Goal: Task Accomplishment & Management: Manage account settings

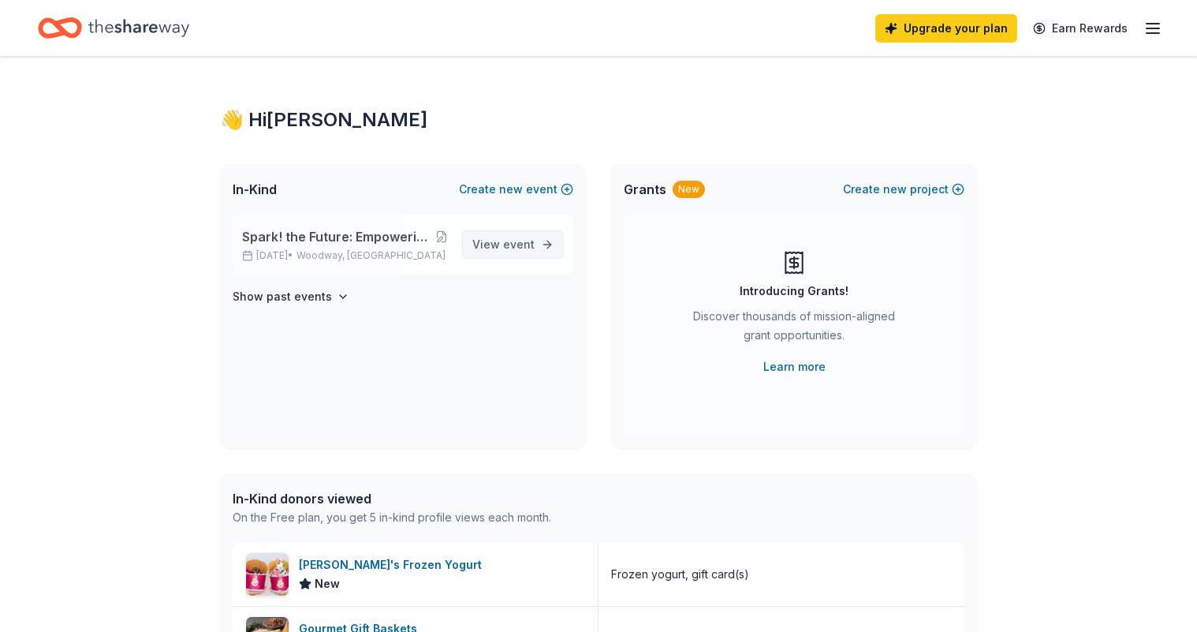
click at [506, 250] on span "event" at bounding box center [519, 243] width 32 height 13
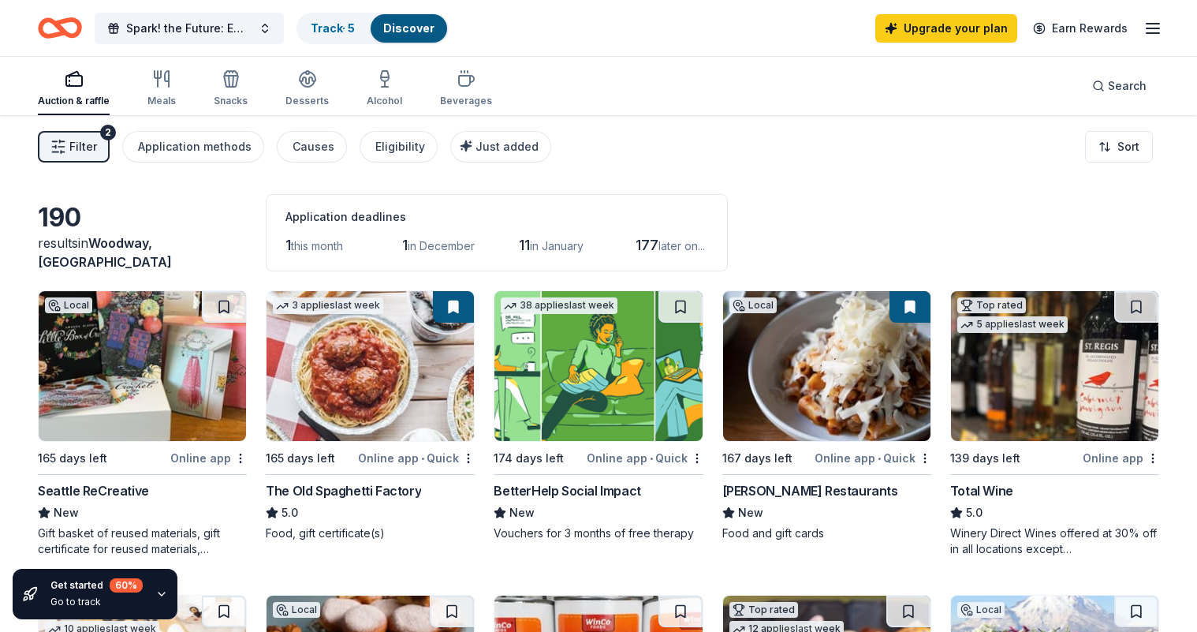
click at [1149, 28] on line "button" at bounding box center [1153, 28] width 13 height 0
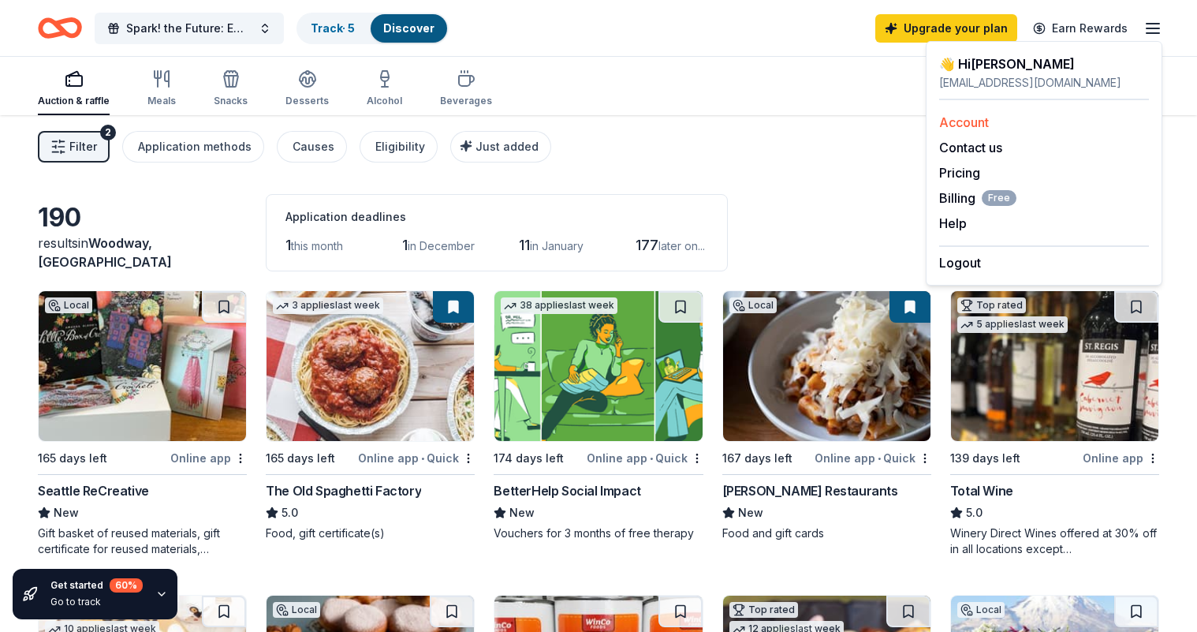
click at [975, 129] on link "Account" at bounding box center [964, 122] width 50 height 16
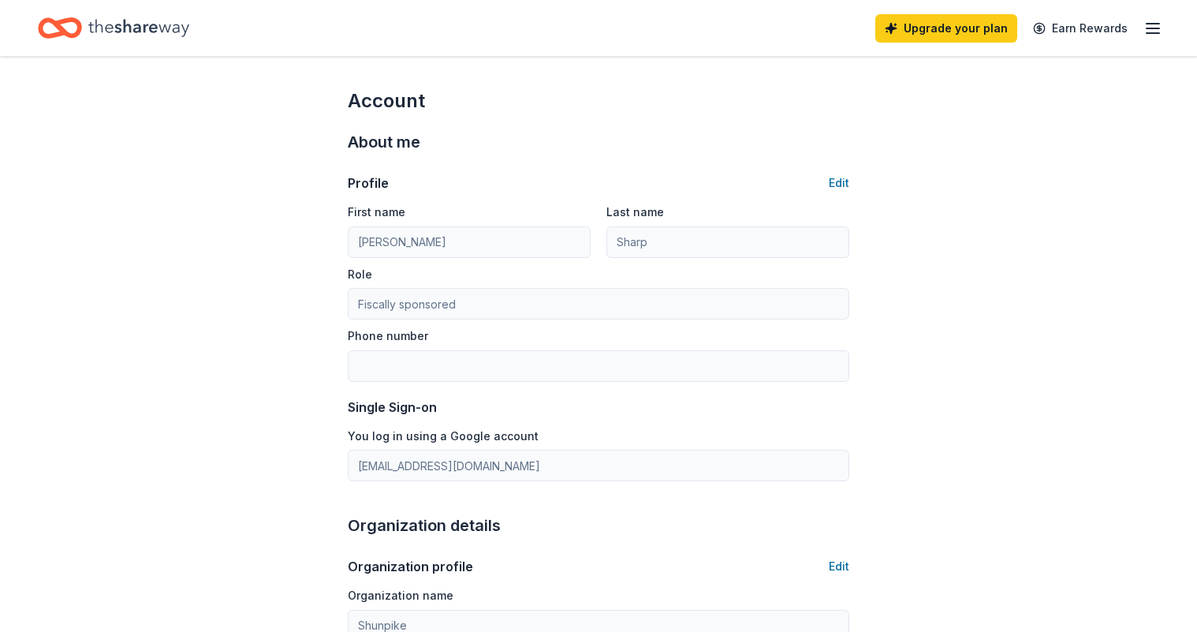
click at [1153, 33] on line "button" at bounding box center [1153, 33] width 13 height 0
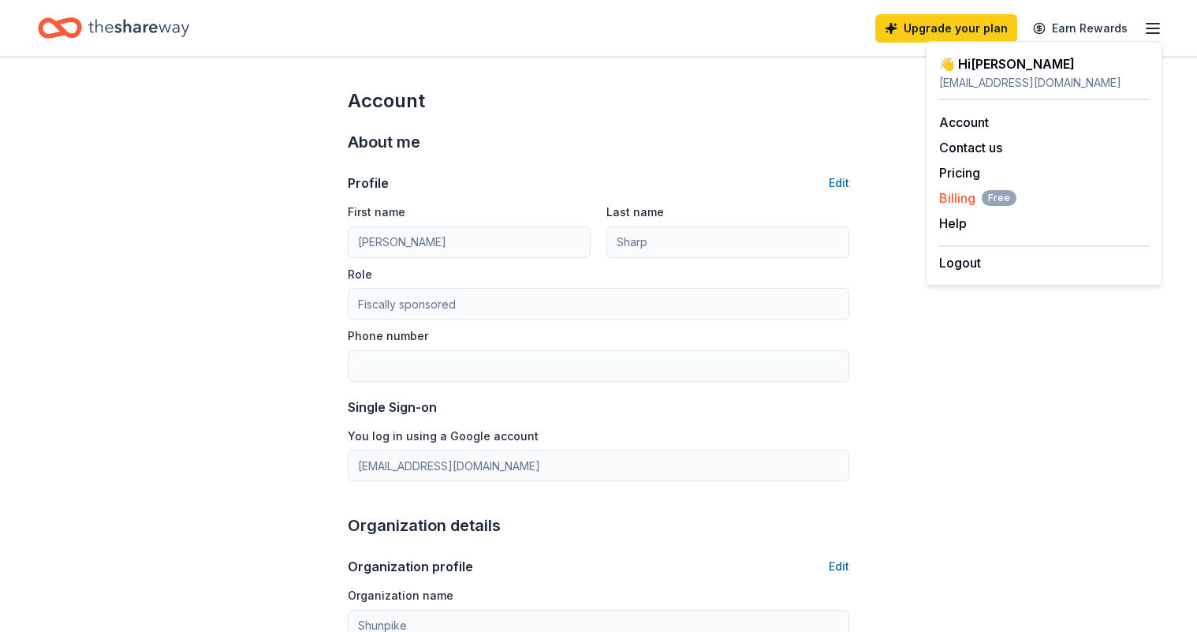
click at [965, 200] on span "Billing Free" at bounding box center [977, 197] width 77 height 19
